Goal: Information Seeking & Learning: Learn about a topic

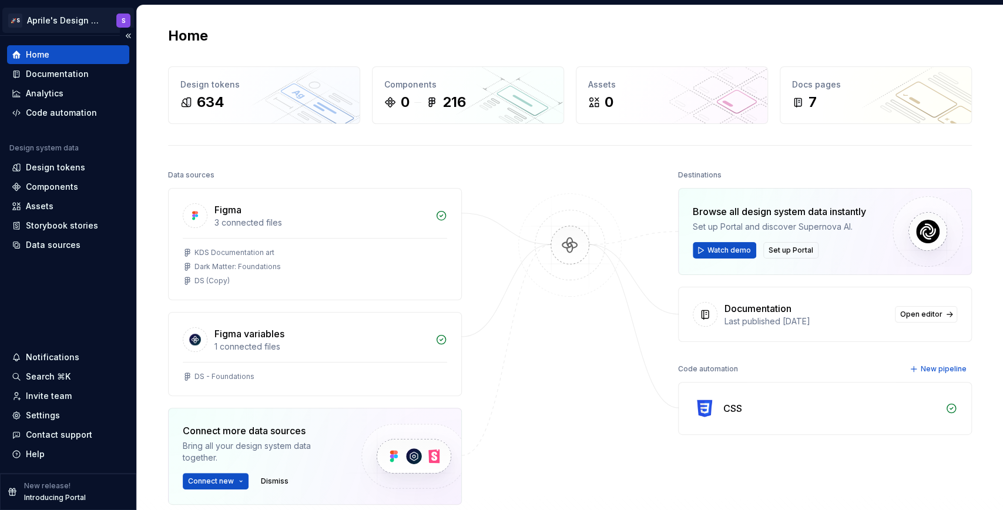
click at [89, 30] on html "🚀S Aprile's Design System S Home Documentation Analytics Code automation Design…" at bounding box center [501, 255] width 1003 height 510
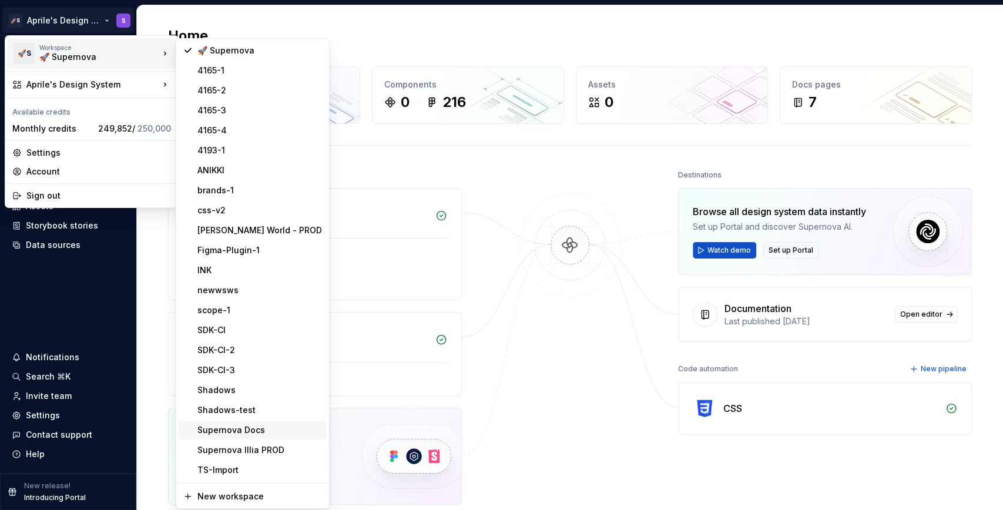
click at [257, 427] on div "Supernova Docs" at bounding box center [259, 430] width 125 height 12
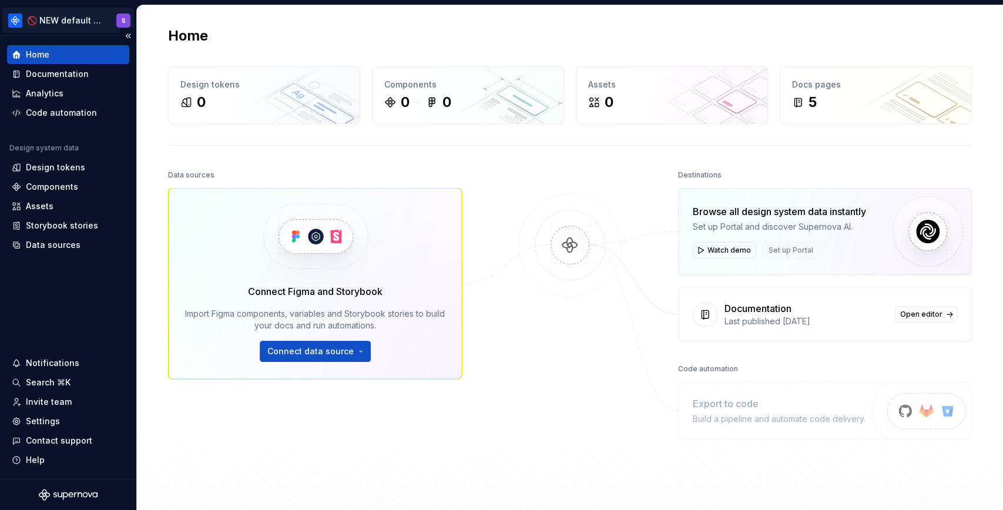
click at [84, 22] on html "🚫 NEW default docs content S Home Documentation Analytics Code automation Desig…" at bounding box center [501, 255] width 1003 height 510
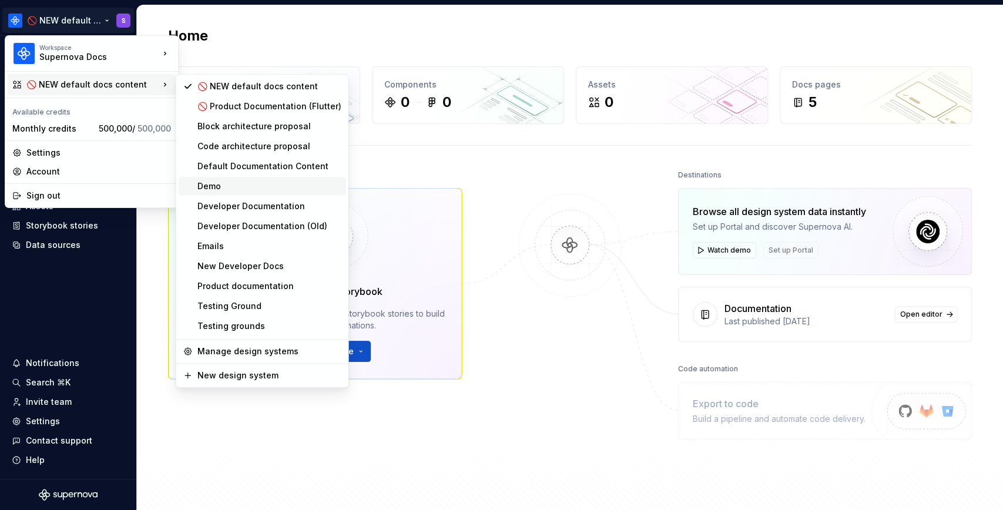
click at [226, 183] on div "Demo" at bounding box center [269, 186] width 144 height 12
